Goal: Task Accomplishment & Management: Complete application form

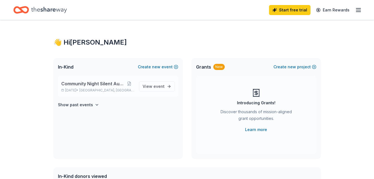
click at [114, 83] on span "Community Night Silent Auction" at bounding box center [92, 83] width 63 height 7
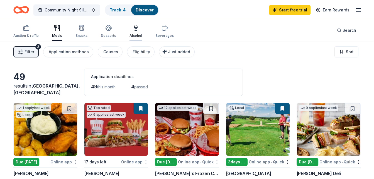
click at [137, 29] on icon "button" at bounding box center [135, 27] width 7 height 7
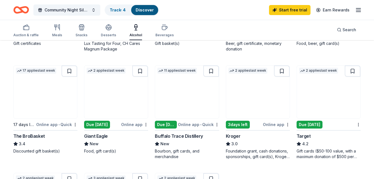
scroll to position [156, 0]
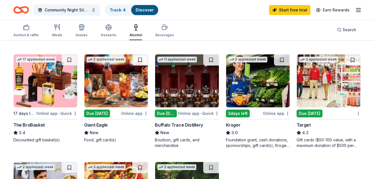
click at [42, 97] on img at bounding box center [45, 80] width 63 height 53
click at [72, 59] on button at bounding box center [70, 59] width 16 height 11
click at [74, 61] on button at bounding box center [70, 59] width 14 height 11
click at [56, 90] on img at bounding box center [45, 80] width 63 height 53
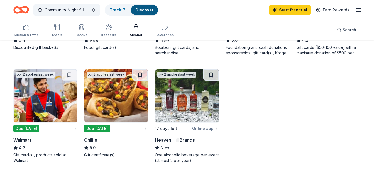
scroll to position [255, 0]
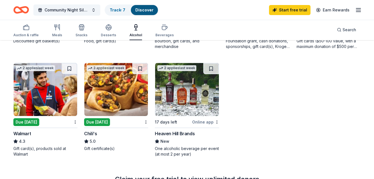
click at [188, 101] on img at bounding box center [186, 89] width 63 height 53
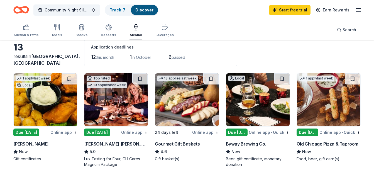
scroll to position [0, 0]
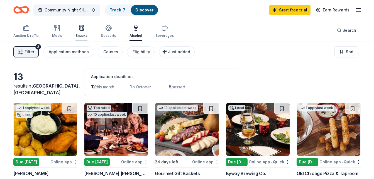
click at [81, 27] on icon "button" at bounding box center [81, 29] width 5 height 4
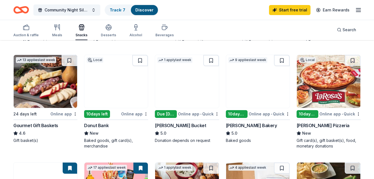
scroll to position [160, 0]
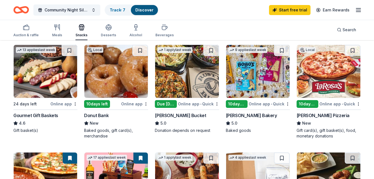
click at [258, 68] on img at bounding box center [257, 71] width 63 height 53
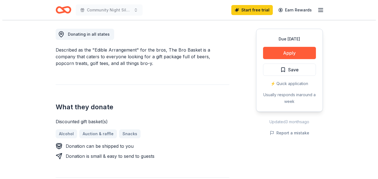
scroll to position [156, 0]
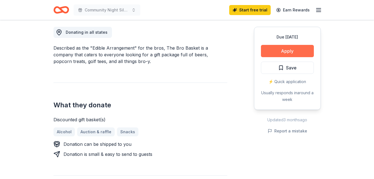
click at [295, 51] on button "Apply" at bounding box center [287, 51] width 53 height 12
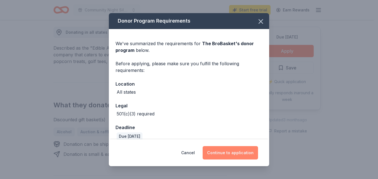
click at [232, 149] on button "Continue to application" at bounding box center [230, 152] width 55 height 13
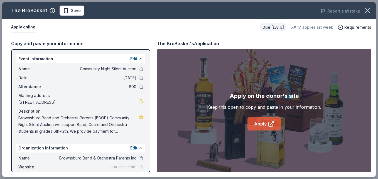
click at [266, 124] on link "Apply" at bounding box center [264, 123] width 34 height 13
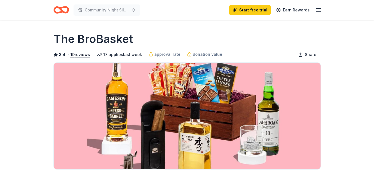
click at [96, 38] on h1 "The BroBasket" at bounding box center [93, 39] width 80 height 16
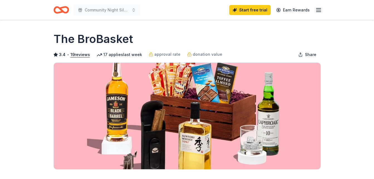
drag, startPoint x: 138, startPoint y: 37, endPoint x: 78, endPoint y: 38, distance: 59.8
click at [78, 38] on div "The BroBasket" at bounding box center [186, 39] width 267 height 16
click at [62, 9] on icon "Home" at bounding box center [61, 9] width 16 height 13
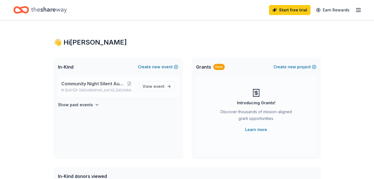
drag, startPoint x: 124, startPoint y: 86, endPoint x: 92, endPoint y: 86, distance: 32.6
click at [92, 86] on span "Community Night Silent Auction" at bounding box center [92, 83] width 63 height 7
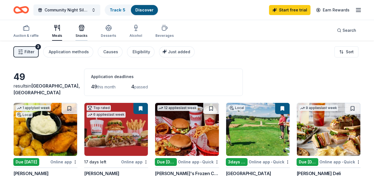
click at [80, 30] on icon "button" at bounding box center [81, 27] width 7 height 7
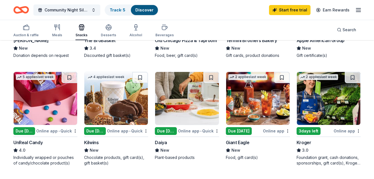
scroll to position [351, 0]
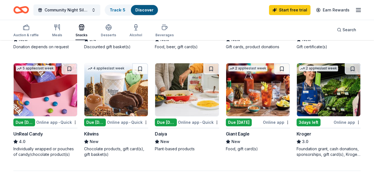
click at [115, 98] on img at bounding box center [115, 89] width 63 height 53
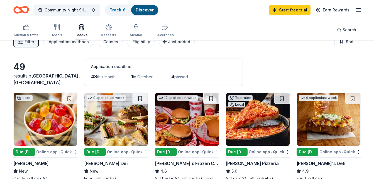
scroll to position [0, 0]
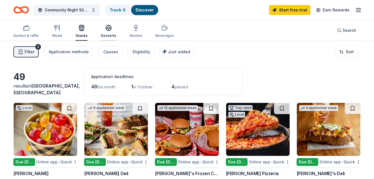
click at [103, 31] on div "Desserts" at bounding box center [108, 30] width 15 height 13
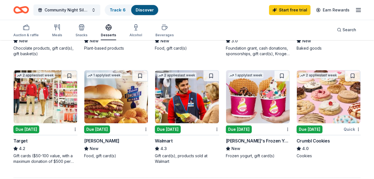
scroll to position [356, 0]
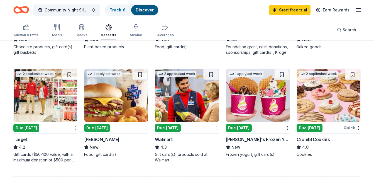
click at [311, 117] on img at bounding box center [328, 95] width 63 height 53
click at [108, 94] on img at bounding box center [115, 95] width 63 height 53
click at [111, 12] on link "Track · 6" at bounding box center [118, 10] width 16 height 5
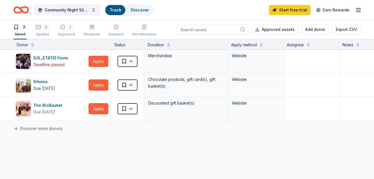
scroll to position [0, 0]
click at [136, 86] on html "10% Community Night Silent Auction Track · 6 Discover Start free trial Earn Rew…" at bounding box center [187, 89] width 374 height 179
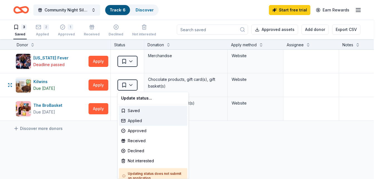
click at [137, 121] on div "Applied" at bounding box center [153, 121] width 68 height 10
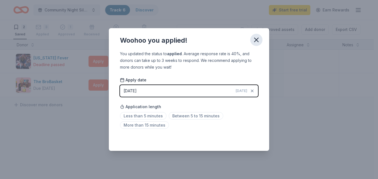
click at [258, 39] on icon "button" at bounding box center [256, 40] width 8 height 8
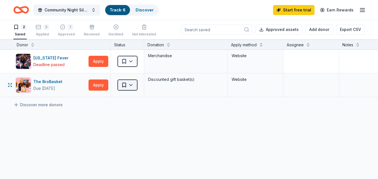
click at [134, 84] on html "10% Community Night Silent Auction Track · 6 Discover Start free trial Earn Rew…" at bounding box center [189, 89] width 378 height 179
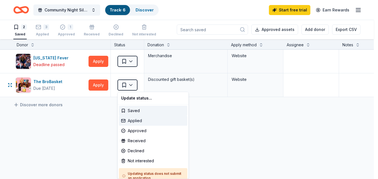
click at [139, 120] on div "Applied" at bounding box center [153, 121] width 68 height 10
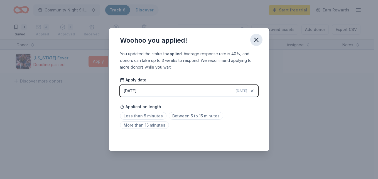
click at [257, 37] on icon "button" at bounding box center [256, 40] width 8 height 8
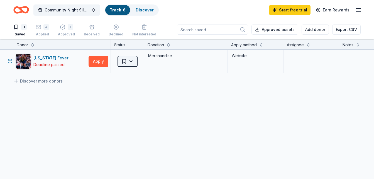
click at [127, 61] on html "10% Community Night Silent Auction Track · 6 Discover Start free trial Earn Rew…" at bounding box center [187, 89] width 374 height 179
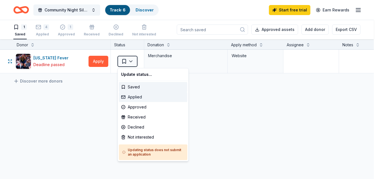
click at [134, 97] on div "Applied" at bounding box center [153, 97] width 68 height 10
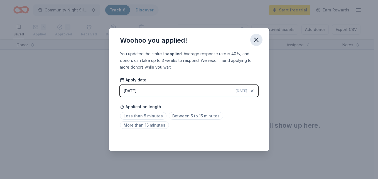
click at [257, 40] on icon "button" at bounding box center [256, 40] width 4 height 4
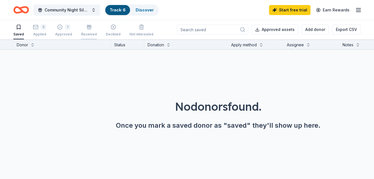
click at [89, 27] on icon "button" at bounding box center [89, 27] width 0 height 3
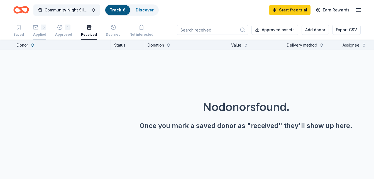
click at [42, 27] on div "5" at bounding box center [44, 24] width 6 height 6
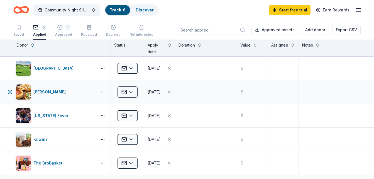
click at [103, 91] on button "button" at bounding box center [102, 92] width 11 height 4
click at [8, 92] on icon "button" at bounding box center [10, 92] width 4 height 4
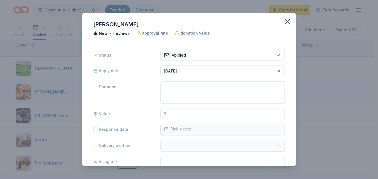
click at [183, 48] on div "Giordano's New • 1 reviews approval rate donation value Status Applied Apply da…" at bounding box center [189, 89] width 214 height 153
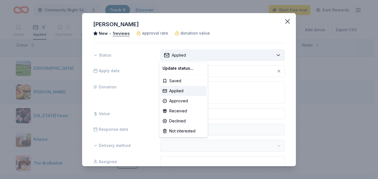
click at [183, 53] on html "10% Community Night Silent Auction Track · 6 Discover Start free trial Earn Rew…" at bounding box center [189, 89] width 378 height 179
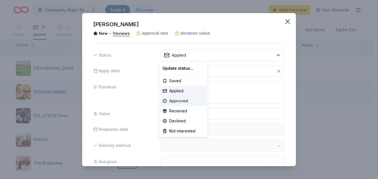
click at [176, 99] on div "Approved" at bounding box center [183, 101] width 46 height 10
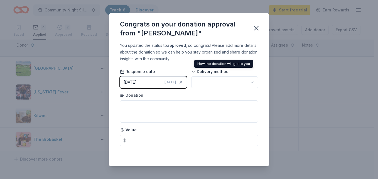
click at [221, 73] on span "Delivery method" at bounding box center [209, 72] width 37 height 6
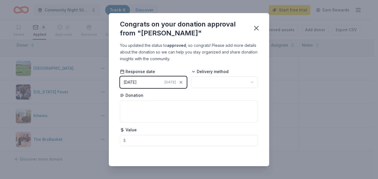
click at [220, 76] on div "Delivery method" at bounding box center [224, 78] width 67 height 19
click at [217, 83] on html "10% Community Night Silent Auction Track · 6 Discover Start free trial Earn Rew…" at bounding box center [189, 89] width 378 height 179
click at [256, 31] on icon "button" at bounding box center [256, 28] width 8 height 8
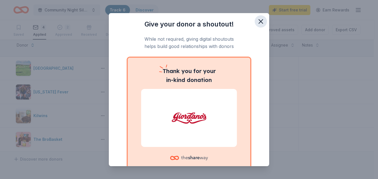
click at [259, 21] on icon "button" at bounding box center [261, 21] width 4 height 4
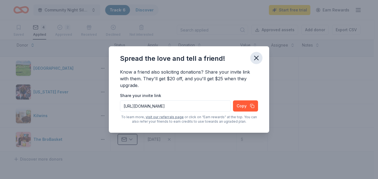
click at [257, 58] on icon "button" at bounding box center [256, 58] width 8 height 8
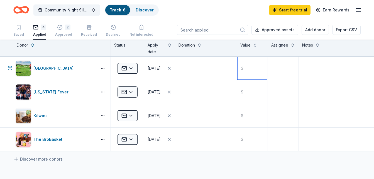
click at [257, 58] on input "text" at bounding box center [252, 68] width 30 height 22
click at [75, 11] on span "Community Night Silent Auction" at bounding box center [67, 10] width 45 height 7
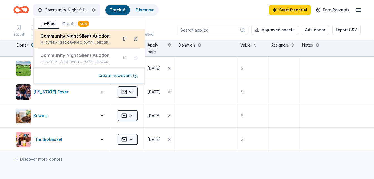
click at [71, 38] on div "Community Night Silent Auction" at bounding box center [76, 36] width 73 height 7
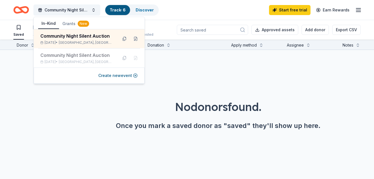
click at [176, 97] on div "No donors found. Once you mark a saved donor as "saved" they'll show up here." at bounding box center [218, 99] width 374 height 98
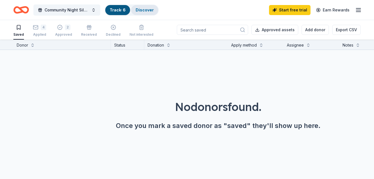
click at [144, 11] on link "Discover" at bounding box center [145, 10] width 18 height 5
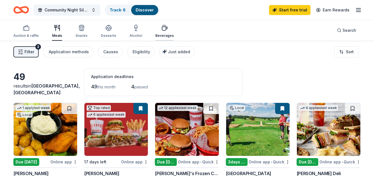
click at [159, 32] on div "Beverages" at bounding box center [164, 30] width 18 height 13
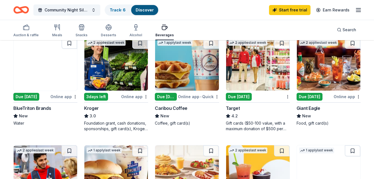
scroll to position [156, 0]
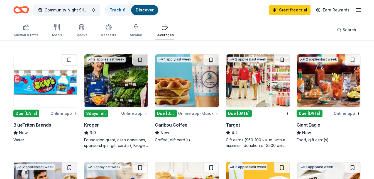
click at [40, 82] on img at bounding box center [45, 80] width 63 height 53
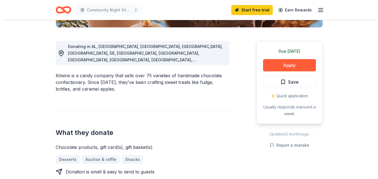
scroll to position [144, 0]
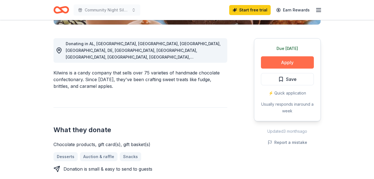
click at [273, 61] on button "Apply" at bounding box center [287, 62] width 53 height 12
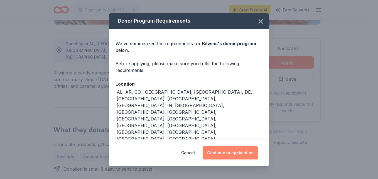
click at [231, 154] on button "Continue to application" at bounding box center [230, 152] width 55 height 13
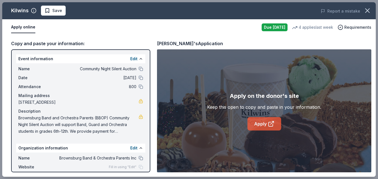
click at [268, 124] on icon at bounding box center [271, 123] width 7 height 7
click at [51, 13] on span "Save" at bounding box center [54, 10] width 18 height 7
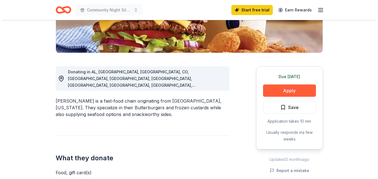
scroll to position [121, 0]
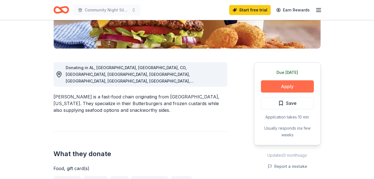
click at [294, 87] on button "Apply" at bounding box center [287, 86] width 53 height 12
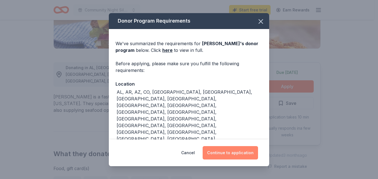
click at [235, 152] on button "Continue to application" at bounding box center [230, 152] width 55 height 13
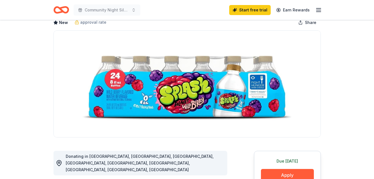
scroll to position [89, 0]
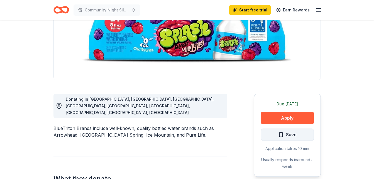
click at [274, 134] on button "Save" at bounding box center [287, 134] width 53 height 12
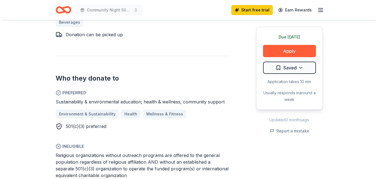
scroll to position [301, 0]
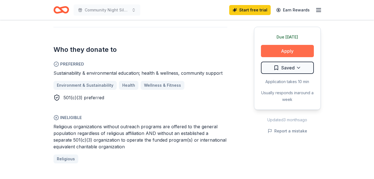
click at [297, 50] on button "Apply" at bounding box center [287, 51] width 53 height 12
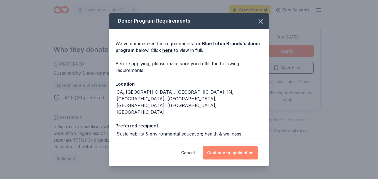
click at [240, 153] on button "Continue to application" at bounding box center [230, 152] width 55 height 13
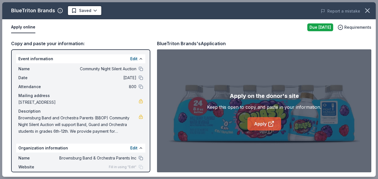
click at [271, 122] on icon at bounding box center [271, 123] width 7 height 7
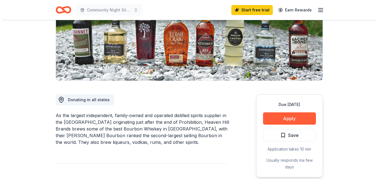
scroll to position [91, 0]
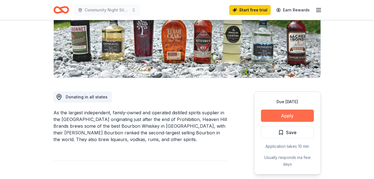
click at [295, 121] on button "Apply" at bounding box center [287, 115] width 53 height 12
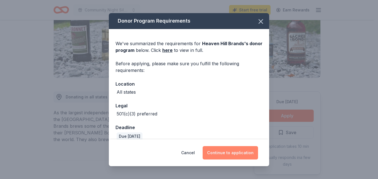
click at [227, 152] on button "Continue to application" at bounding box center [230, 152] width 55 height 13
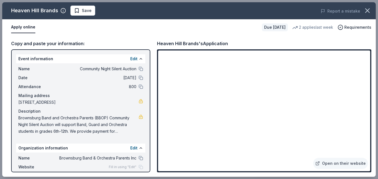
click at [364, 50] on div "Open on their website" at bounding box center [264, 110] width 214 height 123
click at [347, 166] on link "Open on their website" at bounding box center [340, 163] width 55 height 11
